Goal: Browse casually

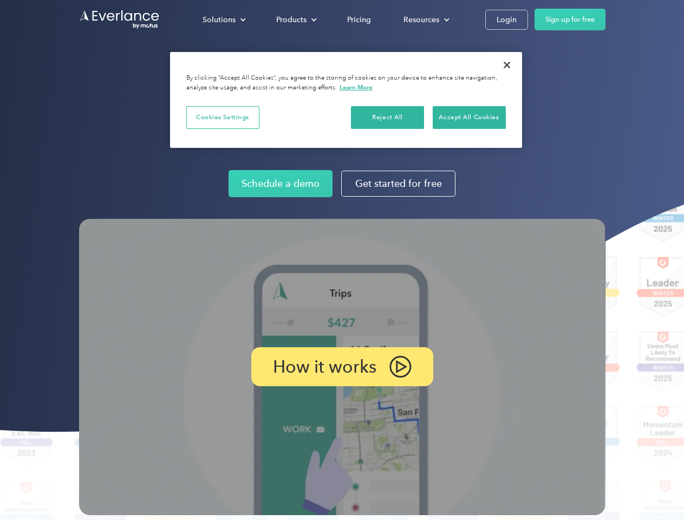
click at [342, 260] on img at bounding box center [342, 367] width 526 height 296
click at [224, 19] on div "Solutions" at bounding box center [218, 20] width 33 height 14
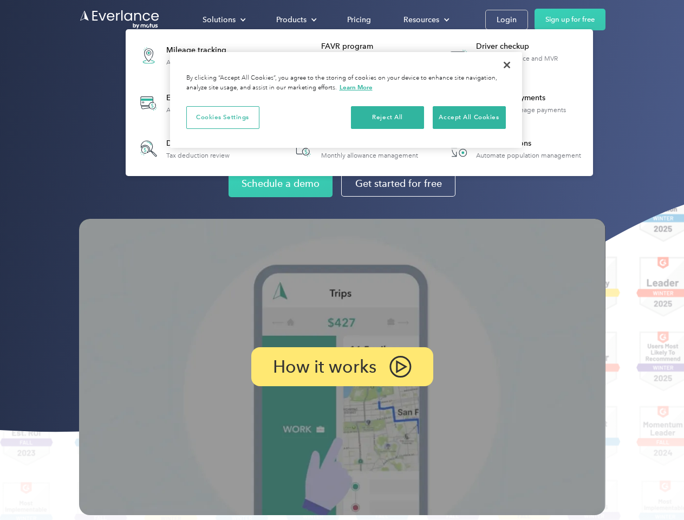
click at [295, 19] on div "Products" at bounding box center [291, 20] width 30 height 14
click at [425, 19] on div "Resources" at bounding box center [421, 20] width 36 height 14
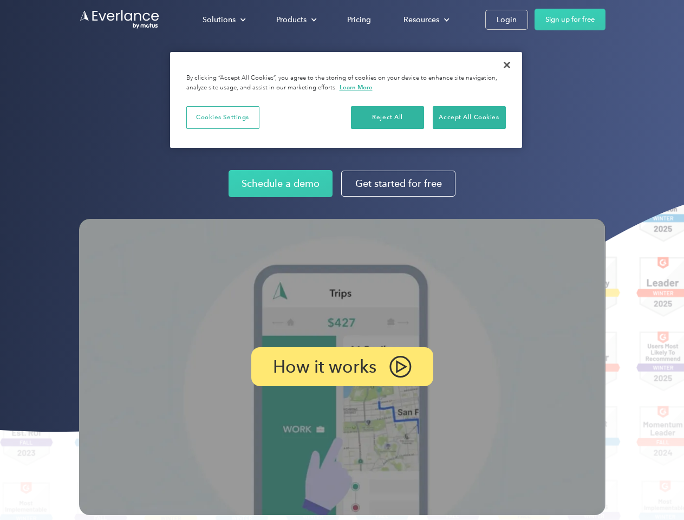
click at [342, 367] on p "How it works" at bounding box center [324, 366] width 103 height 13
click at [223, 117] on button "Cookies Settings" at bounding box center [222, 117] width 73 height 23
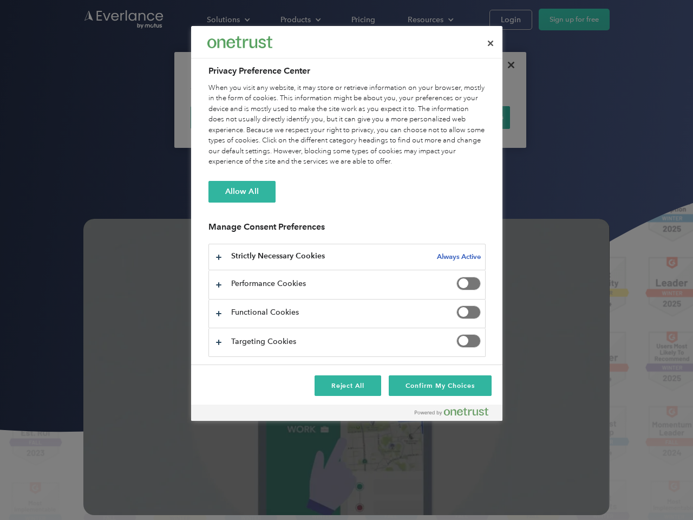
click at [388, 117] on div "When you visit any website, it may store or retrieve information on your browse…" at bounding box center [346, 125] width 277 height 84
click at [469, 117] on div "When you visit any website, it may store or retrieve information on your browse…" at bounding box center [346, 125] width 277 height 84
click at [507, 65] on div at bounding box center [346, 260] width 693 height 520
